Goal: Task Accomplishment & Management: Manage account settings

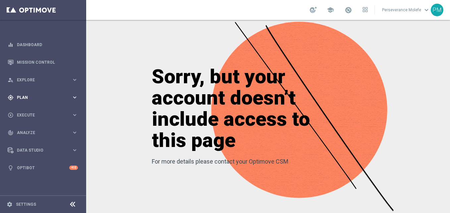
click at [31, 101] on div "gps_fixed Plan keyboard_arrow_right" at bounding box center [42, 97] width 85 height 18
click at [30, 130] on span "Templates" at bounding box center [41, 131] width 47 height 4
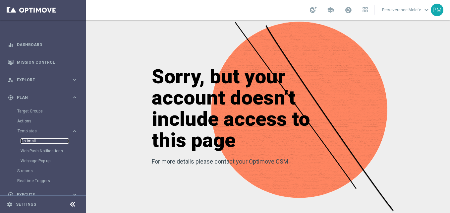
click at [32, 140] on link "Optimail" at bounding box center [45, 140] width 48 height 5
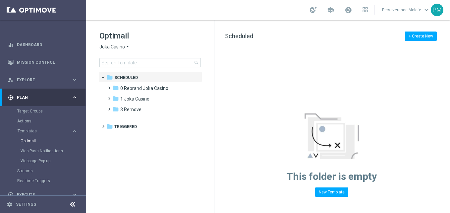
click at [129, 48] on icon "arrow_drop_down" at bounding box center [127, 47] width 5 height 6
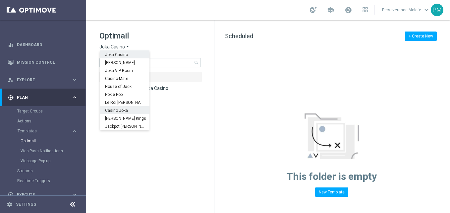
click at [121, 107] on div "Casino Joka" at bounding box center [125, 110] width 50 height 8
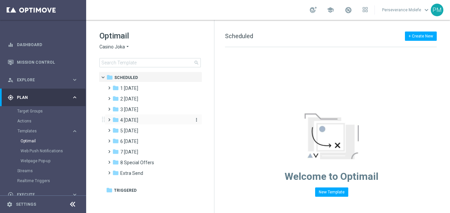
click at [131, 119] on span "4 [DATE]" at bounding box center [129, 120] width 18 height 6
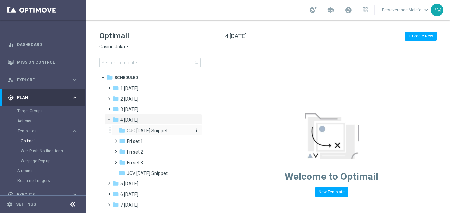
click at [139, 130] on span "CJC [DATE] Snippet" at bounding box center [147, 131] width 41 height 6
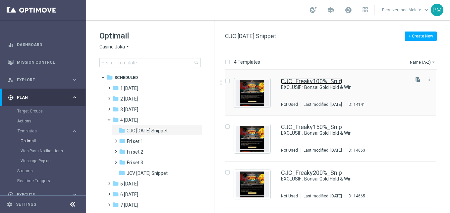
click at [313, 81] on link "CJC_Freaky100%_Snip" at bounding box center [311, 81] width 61 height 6
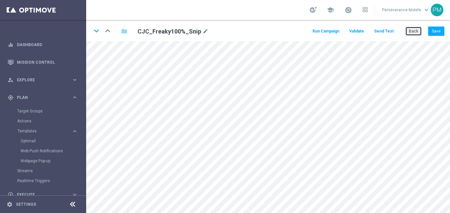
click at [415, 32] on button "Back" at bounding box center [413, 31] width 17 height 9
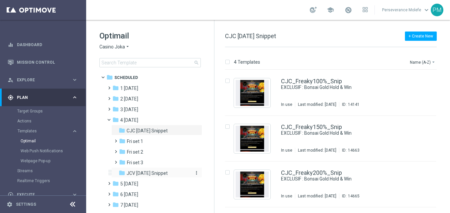
click at [166, 172] on div "folder JCV [DATE] Snippet" at bounding box center [154, 173] width 71 height 8
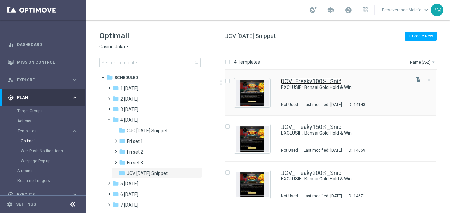
click at [312, 80] on link "JCV_Freaky100%_Snip" at bounding box center [311, 81] width 61 height 6
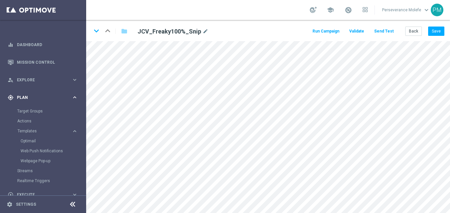
click at [41, 97] on span "Plan" at bounding box center [44, 97] width 55 height 4
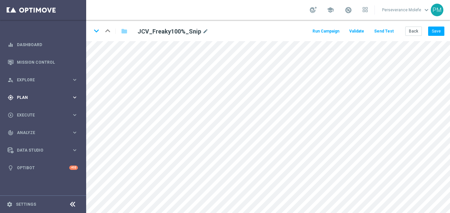
click at [41, 97] on span "Plan" at bounding box center [44, 97] width 55 height 4
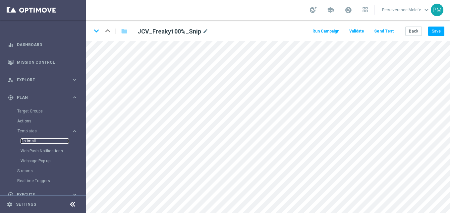
click at [30, 143] on link "Optimail" at bounding box center [45, 140] width 48 height 5
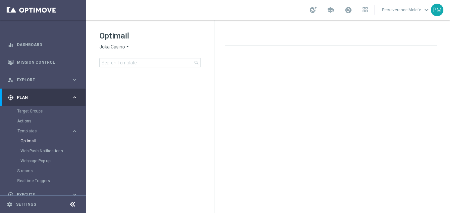
drag, startPoint x: 105, startPoint y: 47, endPoint x: 106, endPoint y: 50, distance: 3.9
click at [106, 50] on div "Optimail Joka Casino arrow_drop_down × Joka Casino search" at bounding box center [156, 48] width 115 height 37
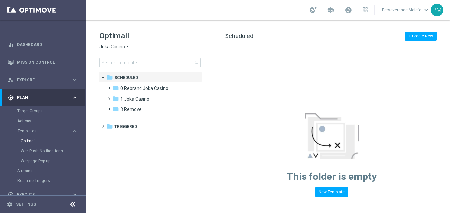
click at [113, 45] on span "Joka Casino" at bounding box center [112, 47] width 26 height 6
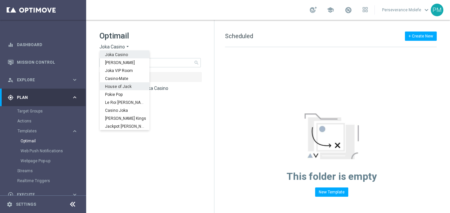
click at [211, 95] on tree-viewport "folder Scheduled more_vert folder 0 Rebrand Joka Casino more_vert" at bounding box center [156, 142] width 115 height 140
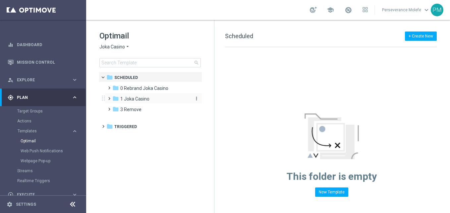
click at [139, 101] on span "1 Joka Casino" at bounding box center [134, 99] width 29 height 6
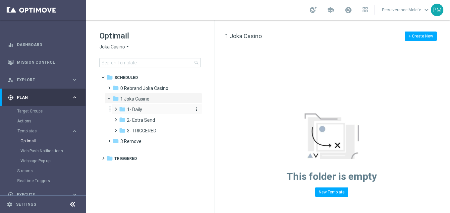
click at [157, 110] on div "folder 1- Daily" at bounding box center [154, 110] width 71 height 8
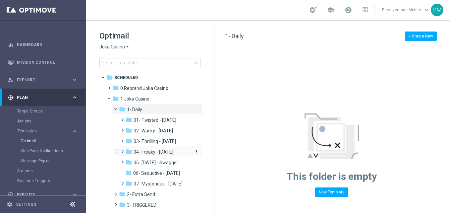
click at [168, 154] on span "04- Freaky - [DATE]" at bounding box center [154, 152] width 40 height 6
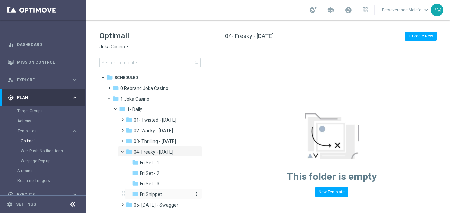
click at [163, 193] on div "folder Fri Snippet" at bounding box center [162, 194] width 60 height 8
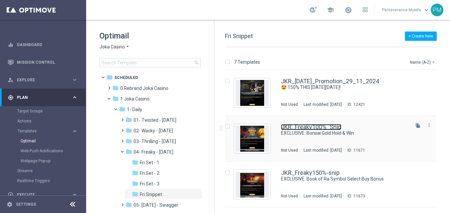
click at [308, 130] on link "JKR_Freaky100%_Snip" at bounding box center [311, 127] width 60 height 6
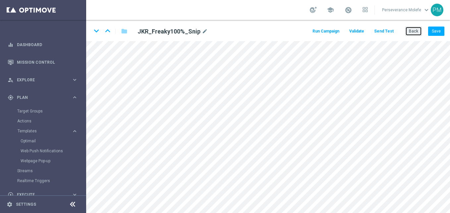
click at [411, 33] on button "Back" at bounding box center [413, 31] width 17 height 9
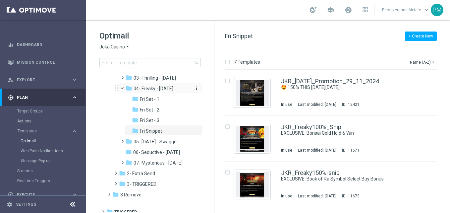
scroll to position [68, 0]
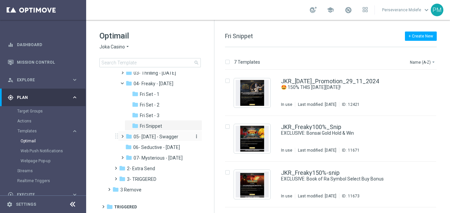
click at [161, 140] on div "folder 05- [DATE] - Swagger" at bounding box center [158, 137] width 65 height 8
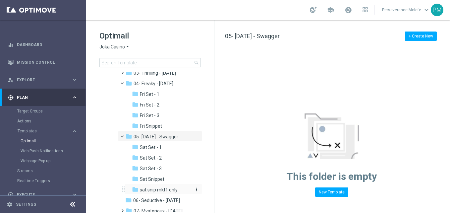
click at [171, 189] on span "sat snip mkt1 only" at bounding box center [159, 190] width 38 height 6
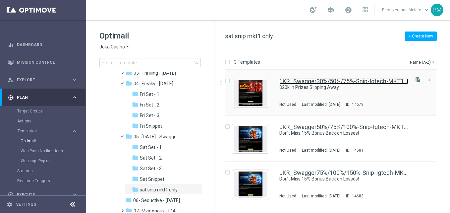
click at [323, 81] on link "JKR_Swagger30%/50%/75%-Snip-Igtech-MKT1-ONLY" at bounding box center [343, 81] width 129 height 6
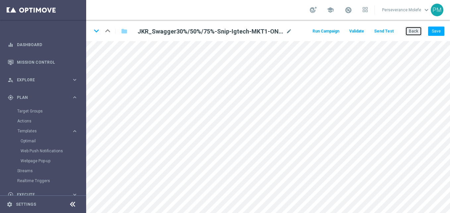
click at [413, 31] on button "Back" at bounding box center [413, 31] width 17 height 9
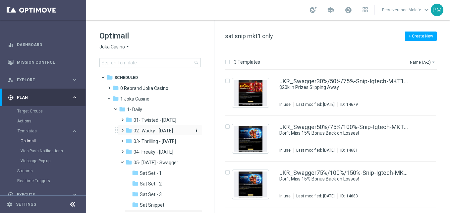
click at [164, 128] on span "02- Wacky - [DATE]" at bounding box center [153, 131] width 39 height 6
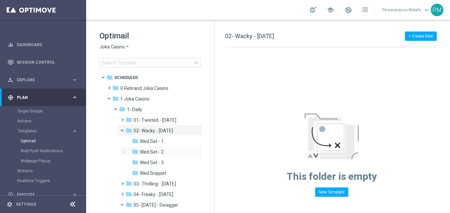
click at [159, 147] on div "folder Wed Set - 2 more_vert" at bounding box center [164, 151] width 78 height 11
click at [160, 142] on span "Wed Set - 1" at bounding box center [152, 141] width 24 height 6
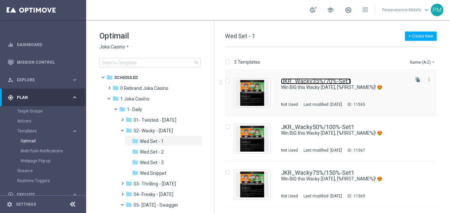
click at [313, 82] on link "JKR_Wacky35%/70%-Set1" at bounding box center [316, 81] width 70 height 6
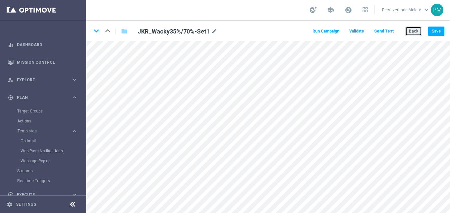
click at [412, 33] on button "Back" at bounding box center [413, 31] width 17 height 9
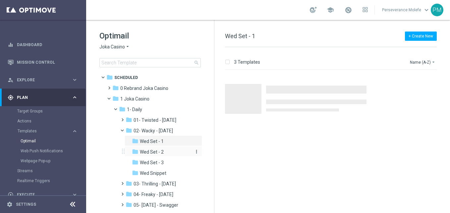
click at [176, 154] on div "folder Wed Set - 2" at bounding box center [162, 152] width 60 height 8
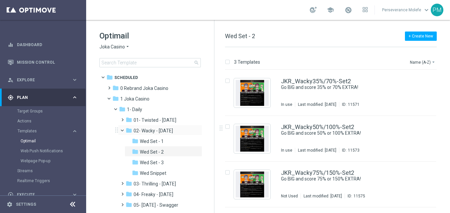
click at [124, 129] on span at bounding box center [125, 128] width 3 height 3
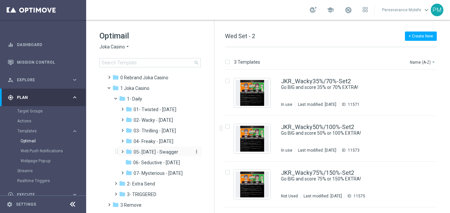
scroll to position [26, 0]
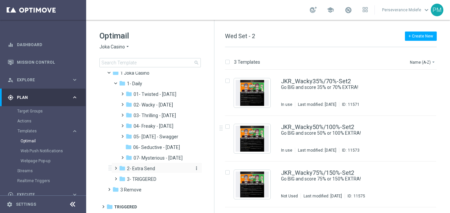
click at [157, 168] on div "folder 2- Extra Send" at bounding box center [154, 169] width 71 height 8
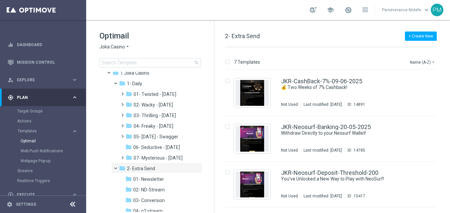
click at [157, 168] on div "folder 2- Extra Send" at bounding box center [154, 169] width 71 height 8
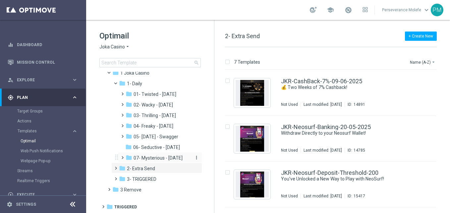
click at [159, 156] on span "07- Mysterious - [DATE]" at bounding box center [158, 158] width 49 height 6
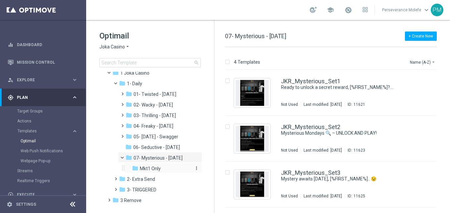
click at [157, 170] on span "Mkt1 Only" at bounding box center [150, 168] width 21 height 6
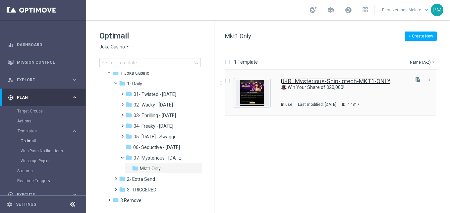
click at [296, 79] on link "JKR_Mysterious-Snip-igtech-MKT1-ONLY" at bounding box center [336, 81] width 110 height 6
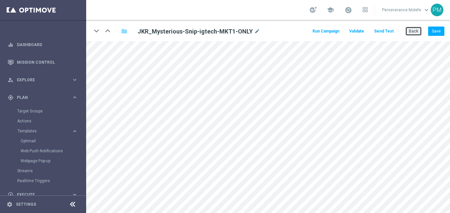
click at [411, 34] on button "Back" at bounding box center [413, 31] width 17 height 9
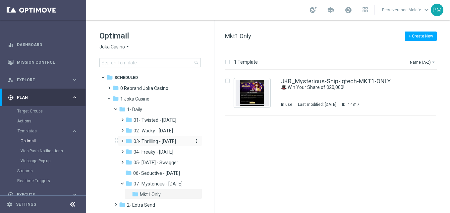
click at [157, 139] on span "03- Thrilling - [DATE]" at bounding box center [155, 141] width 42 height 6
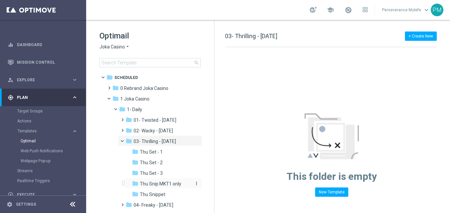
click at [161, 183] on span "Thu Snip MKT1 only" at bounding box center [160, 184] width 41 height 6
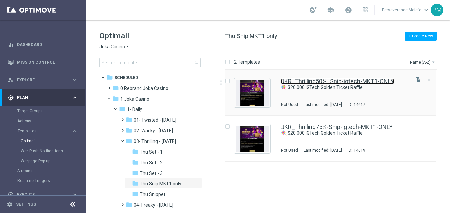
click at [333, 81] on link "JKR_Thrilling50%_Snip-igtech-MKT1-ONLY" at bounding box center [337, 81] width 113 height 6
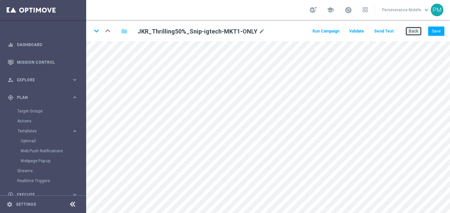
click at [408, 31] on button "Back" at bounding box center [413, 31] width 17 height 9
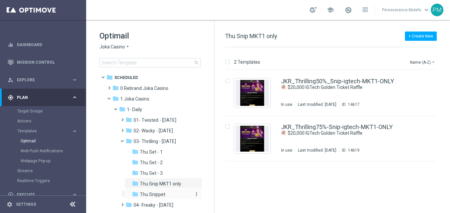
click at [164, 194] on span "Thu Snippet" at bounding box center [153, 194] width 26 height 6
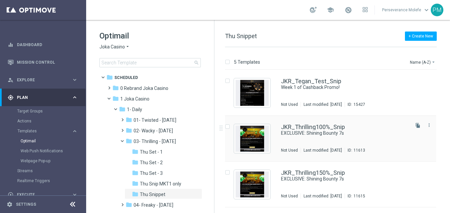
click at [310, 123] on div "JKR_Thrilling100%_Snip EXCLUSIVE: Shining Bounty 7s Not Used Last modified: [DA…" at bounding box center [330, 139] width 211 height 46
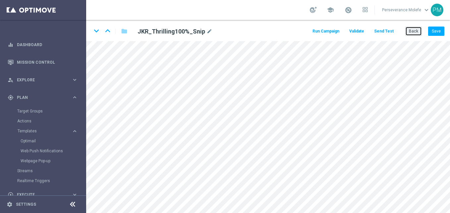
click at [419, 32] on button "Back" at bounding box center [413, 31] width 17 height 9
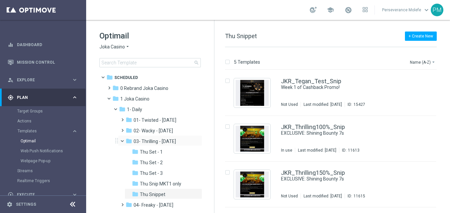
click at [124, 141] on span at bounding box center [125, 139] width 3 height 3
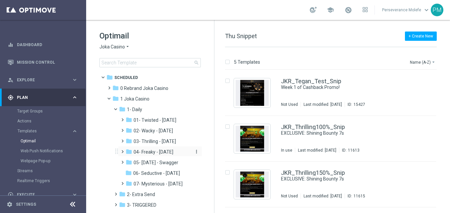
click at [148, 152] on span "04- Freaky - [DATE]" at bounding box center [154, 152] width 40 height 6
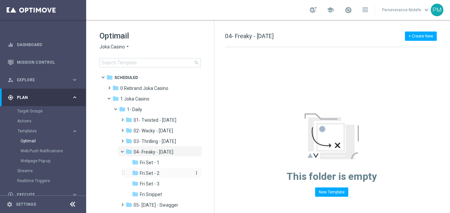
click at [158, 177] on div "folder Fri Set - 2" at bounding box center [162, 173] width 60 height 8
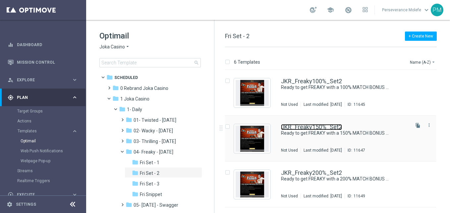
click at [310, 129] on link "JKR_Freaky150%_Set2" at bounding box center [311, 127] width 61 height 6
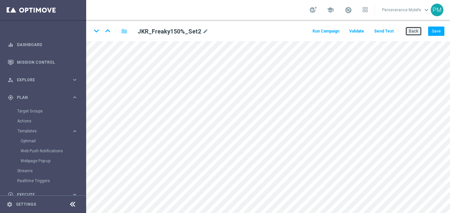
click at [413, 33] on button "Back" at bounding box center [413, 31] width 17 height 9
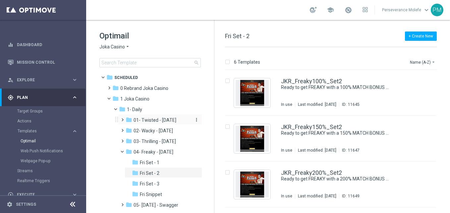
click at [147, 120] on span "01- Twisted - [DATE]" at bounding box center [155, 120] width 43 height 6
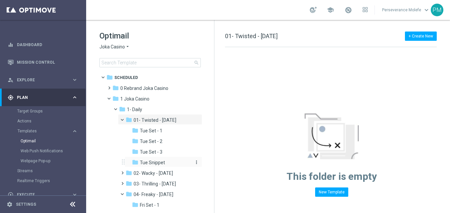
click at [154, 163] on span "Tue Snippet" at bounding box center [152, 162] width 25 height 6
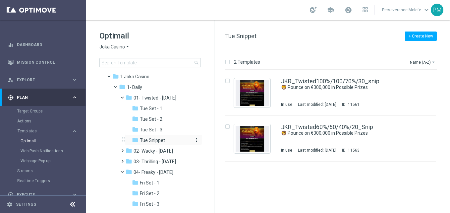
scroll to position [33, 0]
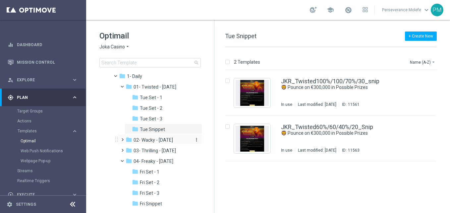
click at [163, 137] on span "02- Wacky - [DATE]" at bounding box center [153, 140] width 39 height 6
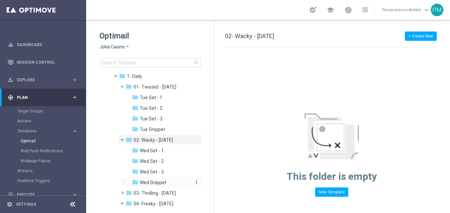
click at [166, 183] on div "folder Wed Snippet" at bounding box center [162, 183] width 60 height 8
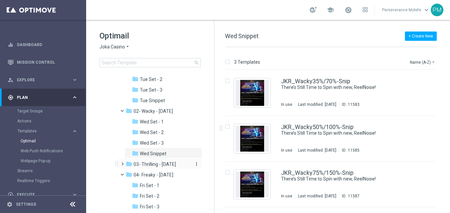
scroll to position [99, 0]
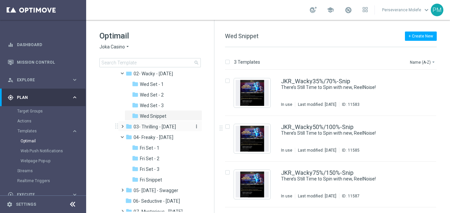
click at [168, 124] on span "03- Thrilling - [DATE]" at bounding box center [155, 127] width 42 height 6
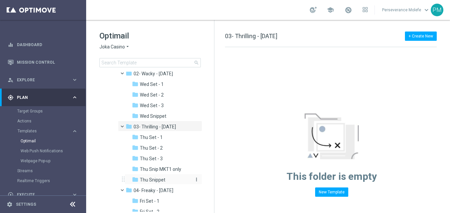
click at [168, 177] on div "folder Thu Snippet" at bounding box center [162, 180] width 60 height 8
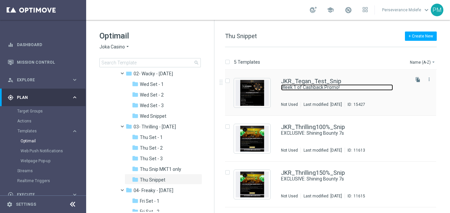
click at [299, 85] on link "Week 1 of Cashback Promo!" at bounding box center [337, 87] width 112 height 6
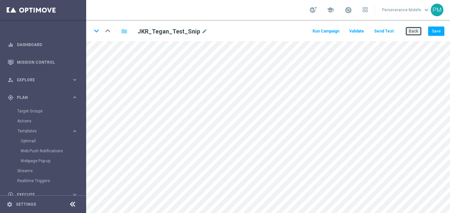
click at [415, 32] on button "Back" at bounding box center [413, 31] width 17 height 9
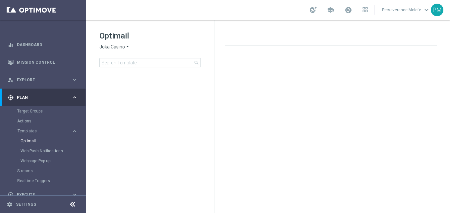
click at [121, 45] on span "Joka Casino" at bounding box center [112, 47] width 26 height 6
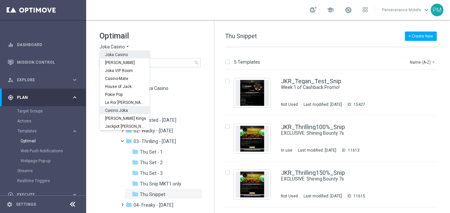
click at [0, 0] on span "Casino Joka" at bounding box center [0, 0] width 0 height 0
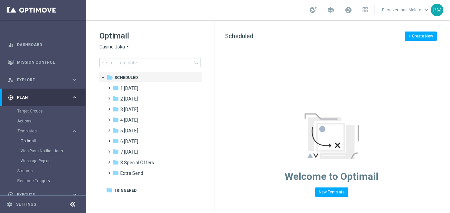
click at [70, 205] on icon at bounding box center [73, 204] width 8 height 8
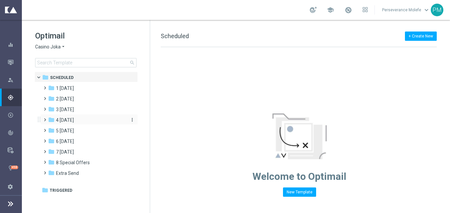
click at [75, 122] on div "folder 4 [DATE]" at bounding box center [86, 120] width 76 height 8
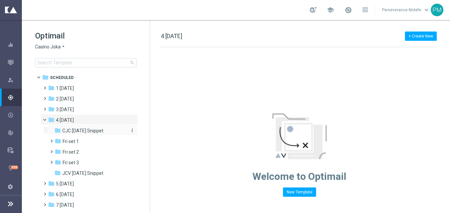
click at [90, 130] on span "CJC [DATE] Snippet" at bounding box center [82, 131] width 41 height 6
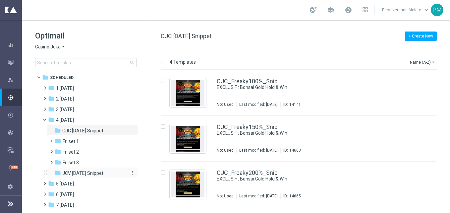
click at [92, 174] on span "JCV [DATE] Snippet" at bounding box center [82, 173] width 41 height 6
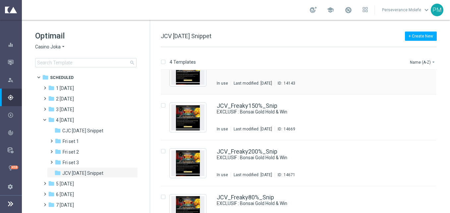
scroll to position [40, 0]
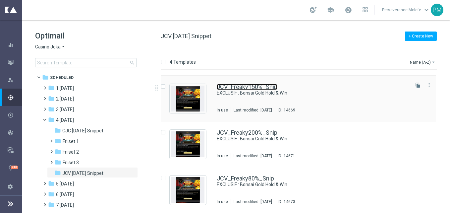
click at [245, 88] on link "JCV_Freaky150%_Snip" at bounding box center [247, 87] width 61 height 6
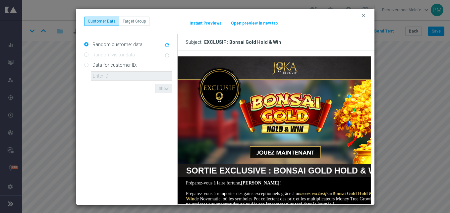
click at [247, 22] on button "Open preview in new tab" at bounding box center [254, 23] width 47 height 5
click at [363, 18] on icon "clear" at bounding box center [363, 15] width 5 height 5
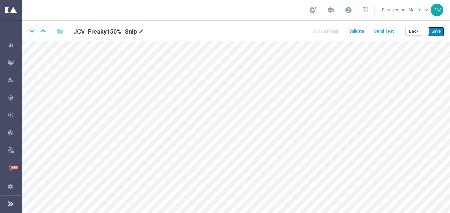
click at [438, 30] on button "Save" at bounding box center [436, 31] width 16 height 9
click at [437, 35] on button "Save" at bounding box center [436, 31] width 16 height 9
click at [414, 25] on div "keyboard_arrow_down keyboard_arrow_up folder JCV_Freaky150%_Snip mode_edit Run …" at bounding box center [236, 30] width 428 height 21
click at [414, 30] on button "Back" at bounding box center [413, 31] width 17 height 9
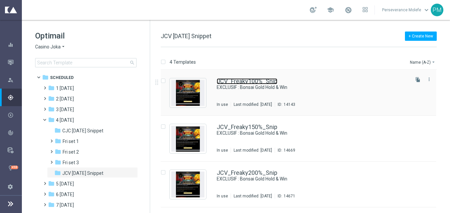
click at [256, 80] on link "JCV_Freaky100%_Snip" at bounding box center [247, 81] width 61 height 6
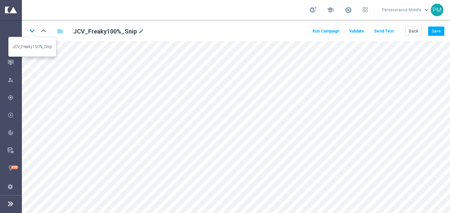
click at [31, 29] on icon "keyboard_arrow_down" at bounding box center [32, 31] width 10 height 10
click at [440, 32] on button "Save" at bounding box center [436, 31] width 16 height 9
click at [44, 33] on icon "keyboard_arrow_up" at bounding box center [43, 31] width 10 height 10
click at [35, 32] on icon "keyboard_arrow_down" at bounding box center [32, 31] width 10 height 10
click at [41, 29] on icon "keyboard_arrow_up" at bounding box center [43, 31] width 10 height 10
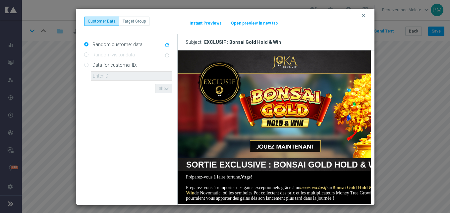
click at [266, 22] on button "Open preview in new tab" at bounding box center [254, 23] width 47 height 5
drag, startPoint x: 364, startPoint y: 17, endPoint x: 423, endPoint y: 19, distance: 58.3
click at [364, 17] on icon "clear" at bounding box center [363, 15] width 5 height 5
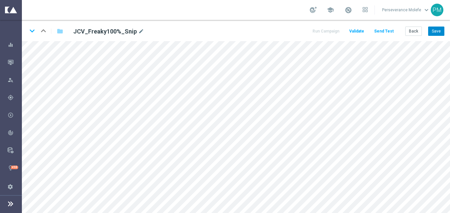
drag, startPoint x: 427, startPoint y: 30, endPoint x: 430, endPoint y: 32, distance: 3.6
click at [430, 32] on div "Back Save" at bounding box center [424, 31] width 39 height 9
click at [433, 31] on button "Save" at bounding box center [436, 31] width 16 height 9
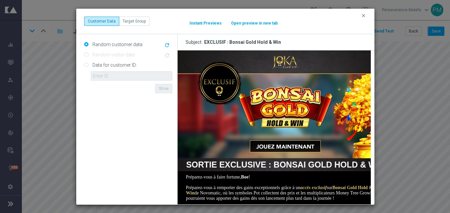
click at [265, 24] on button "Open preview in new tab" at bounding box center [254, 23] width 47 height 5
drag, startPoint x: 363, startPoint y: 13, endPoint x: 367, endPoint y: 15, distance: 4.2
click at [363, 14] on icon "clear" at bounding box center [363, 15] width 5 height 5
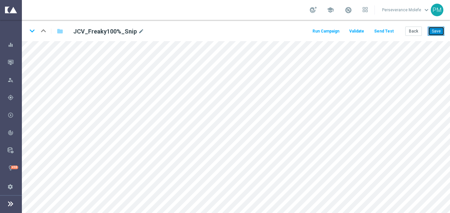
click at [429, 31] on button "Save" at bounding box center [436, 31] width 16 height 9
click at [406, 32] on button "Back" at bounding box center [413, 31] width 17 height 9
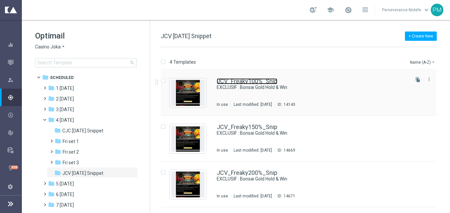
click at [234, 83] on link "JCV_Freaky100%_Snip" at bounding box center [247, 81] width 61 height 6
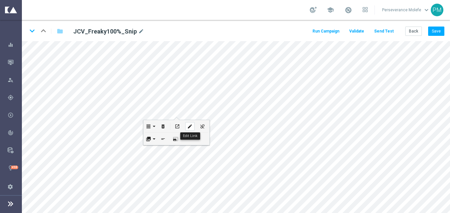
click at [195, 126] on button "edit" at bounding box center [190, 126] width 13 height 12
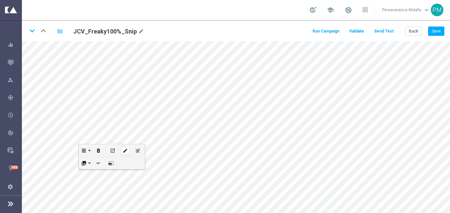
click at [128, 148] on div "edit" at bounding box center [125, 150] width 9 height 9
type input "[URL][DOMAIN_NAME]"
checkbox input "true"
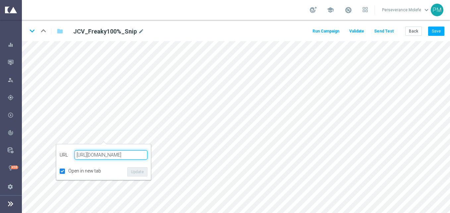
paste input "[DOMAIN_NAME][URL]"
type input "[URL][DOMAIN_NAME]"
click at [132, 171] on button "Update" at bounding box center [137, 171] width 20 height 9
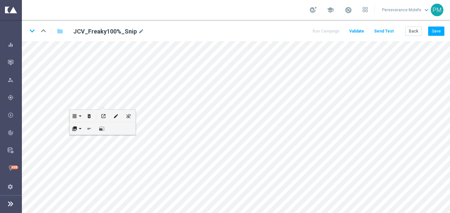
scroll to position [0, 0]
click at [108, 114] on icon "open_in_new" at bounding box center [109, 114] width 5 height 5
click at [431, 32] on button "Save" at bounding box center [436, 31] width 16 height 9
click at [433, 32] on button "Save" at bounding box center [436, 31] width 16 height 9
click at [407, 33] on button "Back" at bounding box center [413, 31] width 17 height 9
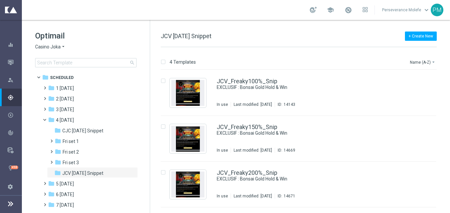
click at [48, 44] on span "Casino Joka" at bounding box center [48, 47] width 26 height 6
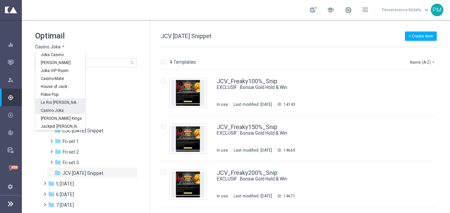
click at [71, 98] on div "Le Roi [PERSON_NAME]" at bounding box center [60, 102] width 50 height 8
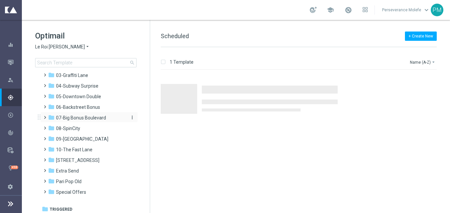
scroll to position [36, 0]
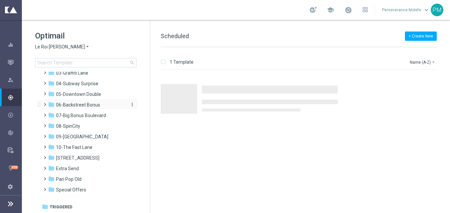
click at [88, 101] on div "folder 06-Backstreet Bonus" at bounding box center [86, 105] width 76 height 8
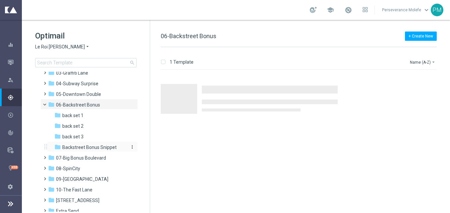
click at [95, 148] on span "Backstreet Bonus Snippet" at bounding box center [89, 147] width 54 height 6
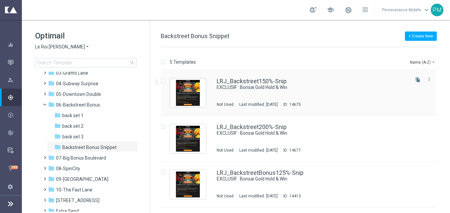
click at [244, 77] on div "LRJ_Backstreet150%-Snip EXCLUSIF : Bonsai Gold Hold & Win Not Used Last modifie…" at bounding box center [298, 93] width 275 height 46
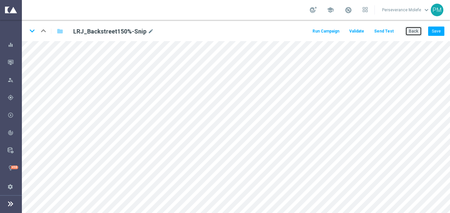
click at [419, 31] on button "Back" at bounding box center [413, 31] width 17 height 9
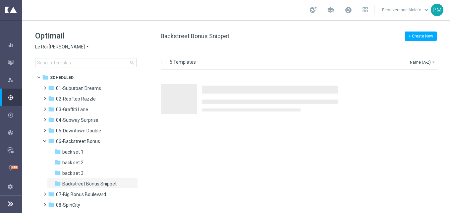
click at [54, 45] on span "Le Roi [PERSON_NAME]" at bounding box center [60, 47] width 50 height 6
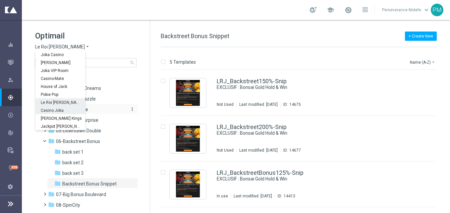
click at [0, 0] on span "Casino Joka" at bounding box center [0, 0] width 0 height 0
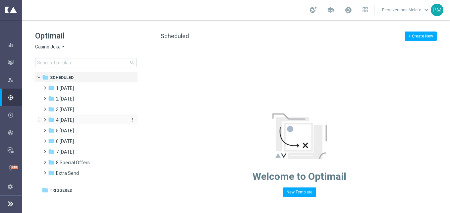
click at [81, 119] on div "folder 4 [DATE]" at bounding box center [86, 120] width 76 height 8
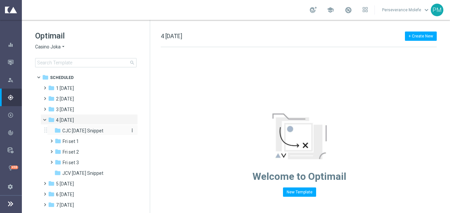
click at [88, 128] on span "CJC [DATE] Snippet" at bounding box center [82, 131] width 41 height 6
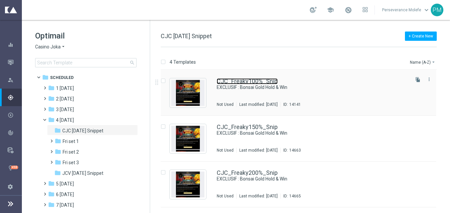
click at [232, 83] on link "CJC_Freaky100%_Snip" at bounding box center [247, 81] width 61 height 6
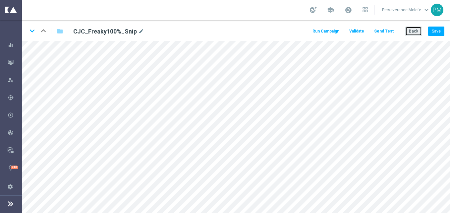
click at [409, 31] on button "Back" at bounding box center [413, 31] width 17 height 9
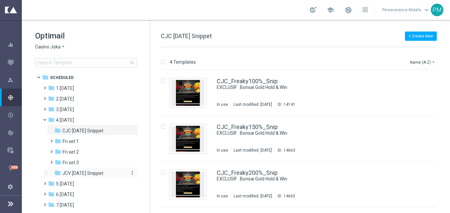
click at [83, 170] on span "JCV [DATE] Snippet" at bounding box center [82, 173] width 41 height 6
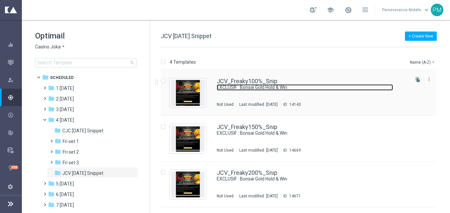
click at [232, 86] on link "EXCLUSIF : Bonsai Gold Hold & Win" at bounding box center [305, 87] width 176 height 6
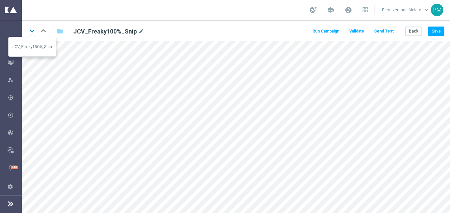
click at [33, 27] on icon "keyboard_arrow_down" at bounding box center [32, 31] width 10 height 10
click at [436, 31] on button "Save" at bounding box center [436, 31] width 16 height 9
click at [413, 32] on button "Back" at bounding box center [413, 31] width 17 height 9
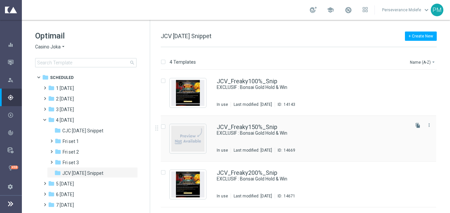
click at [244, 123] on div "JCV_Freaky150%_Snip EXCLUSIF : Bonsai Gold Hold & Win In use Last modified: [DA…" at bounding box center [298, 139] width 275 height 46
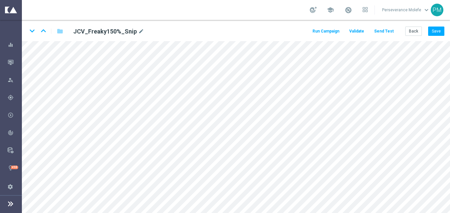
click at [445, 32] on div "keyboard_arrow_down keyboard_arrow_up folder JCV_Freaky150%_Snip mode_edit Run …" at bounding box center [236, 30] width 428 height 21
click at [444, 34] on button "Save" at bounding box center [436, 31] width 16 height 9
click at [414, 31] on button "Back" at bounding box center [413, 31] width 17 height 9
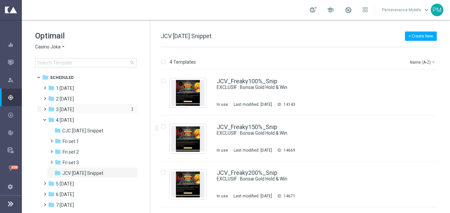
click at [73, 111] on span "3 [DATE]" at bounding box center [65, 109] width 18 height 6
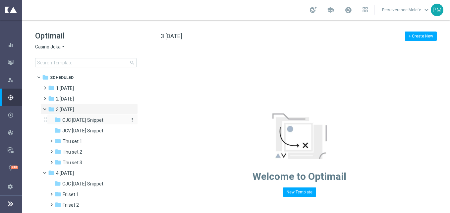
click at [87, 124] on div "folder CJC [DATE] Snippet" at bounding box center [89, 120] width 71 height 8
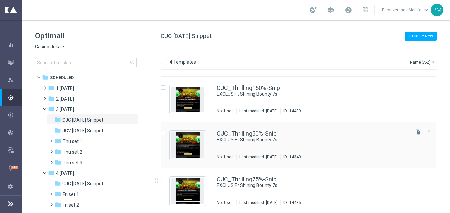
scroll to position [40, 0]
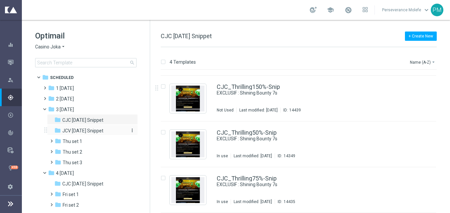
click at [108, 131] on div "folder JCV [DATE] Snippet" at bounding box center [89, 131] width 71 height 8
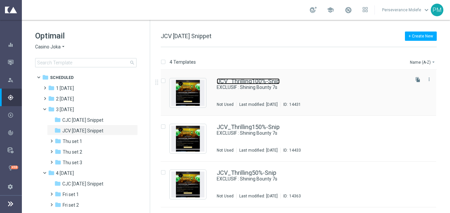
click at [267, 82] on link "JCV_Thrilling100%-Snip" at bounding box center [248, 81] width 63 height 6
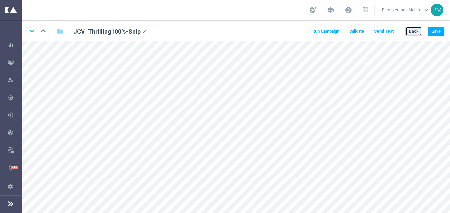
click at [412, 35] on button "Back" at bounding box center [413, 31] width 17 height 9
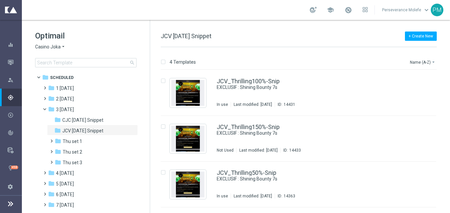
click at [50, 50] on span "Casino Joka" at bounding box center [48, 47] width 26 height 6
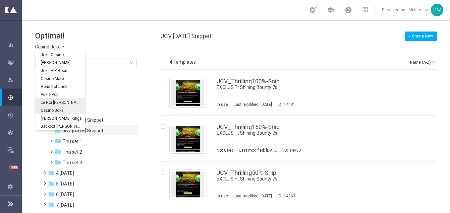
click at [53, 99] on div "Le Roi [PERSON_NAME]" at bounding box center [60, 102] width 50 height 8
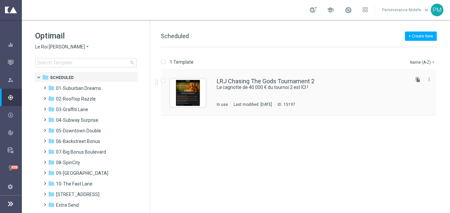
click at [225, 76] on div "LRJ Chasing The Gods Tournament 2 La cagnotte de 40 000 € du tournoi 2 est ICI …" at bounding box center [298, 93] width 275 height 46
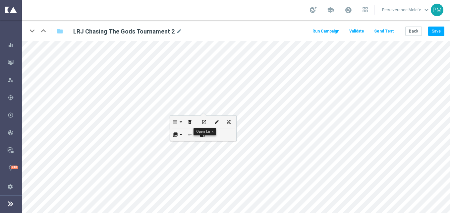
click at [203, 117] on button "open_in_new" at bounding box center [204, 122] width 13 height 12
